Goal: Task Accomplishment & Management: Use online tool/utility

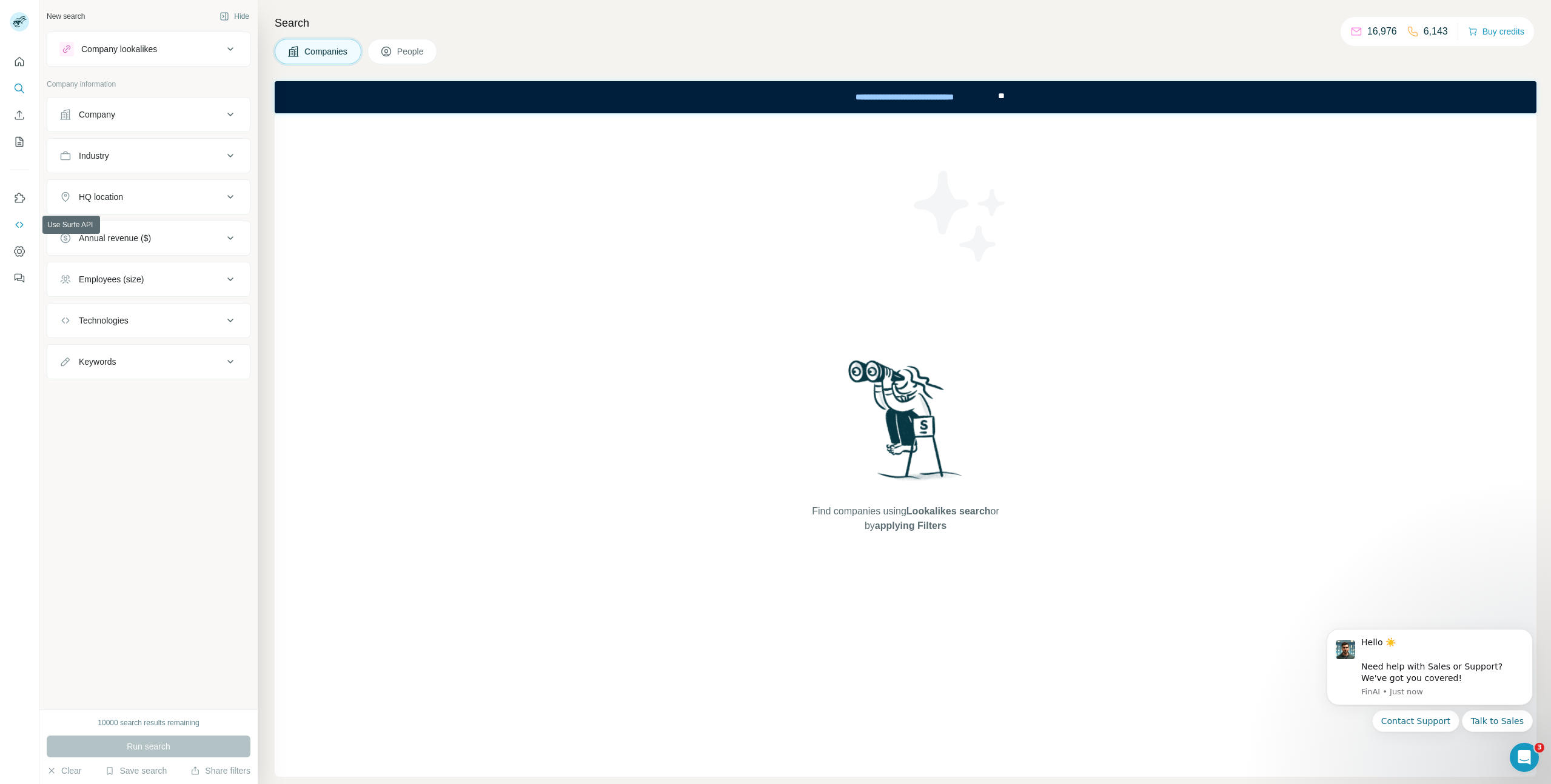
click at [18, 222] on icon "Use Surfe API" at bounding box center [19, 225] width 12 height 12
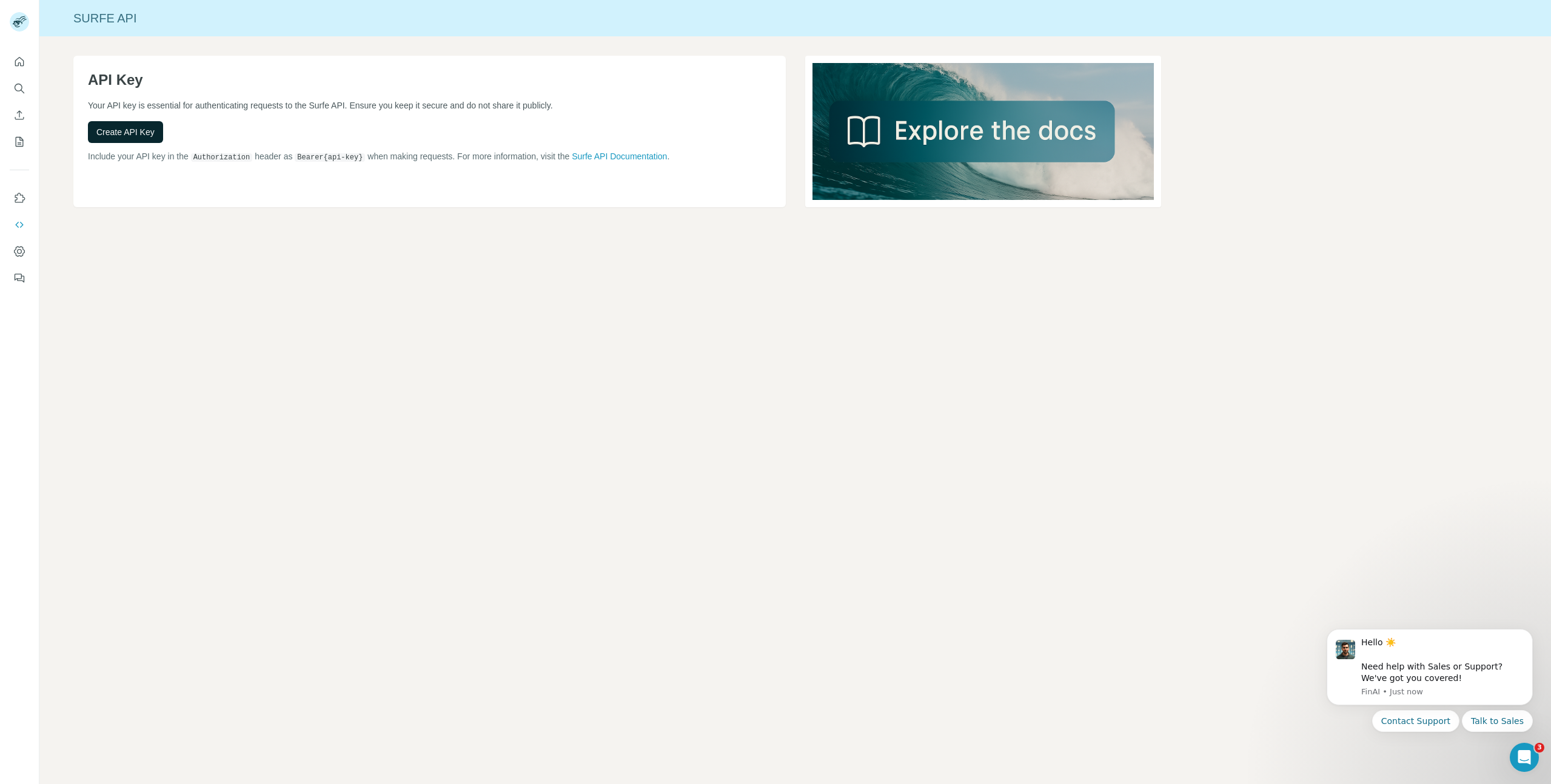
click at [126, 128] on span "Create API Key" at bounding box center [126, 132] width 58 height 12
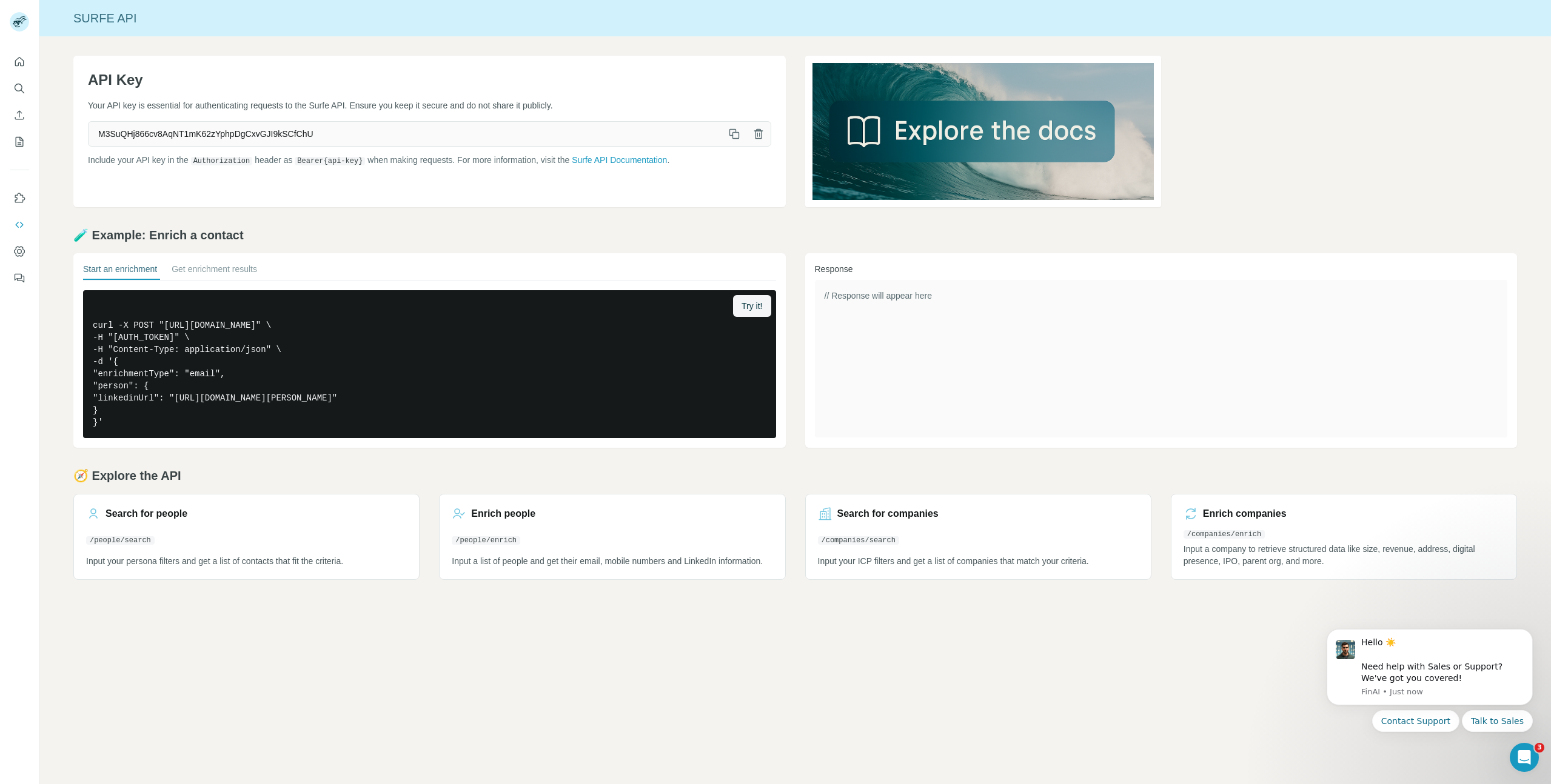
click at [730, 134] on icon "button" at bounding box center [734, 134] width 12 height 12
click at [728, 131] on icon "button" at bounding box center [734, 134] width 12 height 12
click at [733, 131] on icon "button" at bounding box center [734, 134] width 12 height 12
click at [322, 128] on span "M3SuQHj866cv8AqNT1mK62zYphpDgCxvGJI9kSCfChU" at bounding box center [406, 134] width 634 height 22
